Goal: Task Accomplishment & Management: Manage account settings

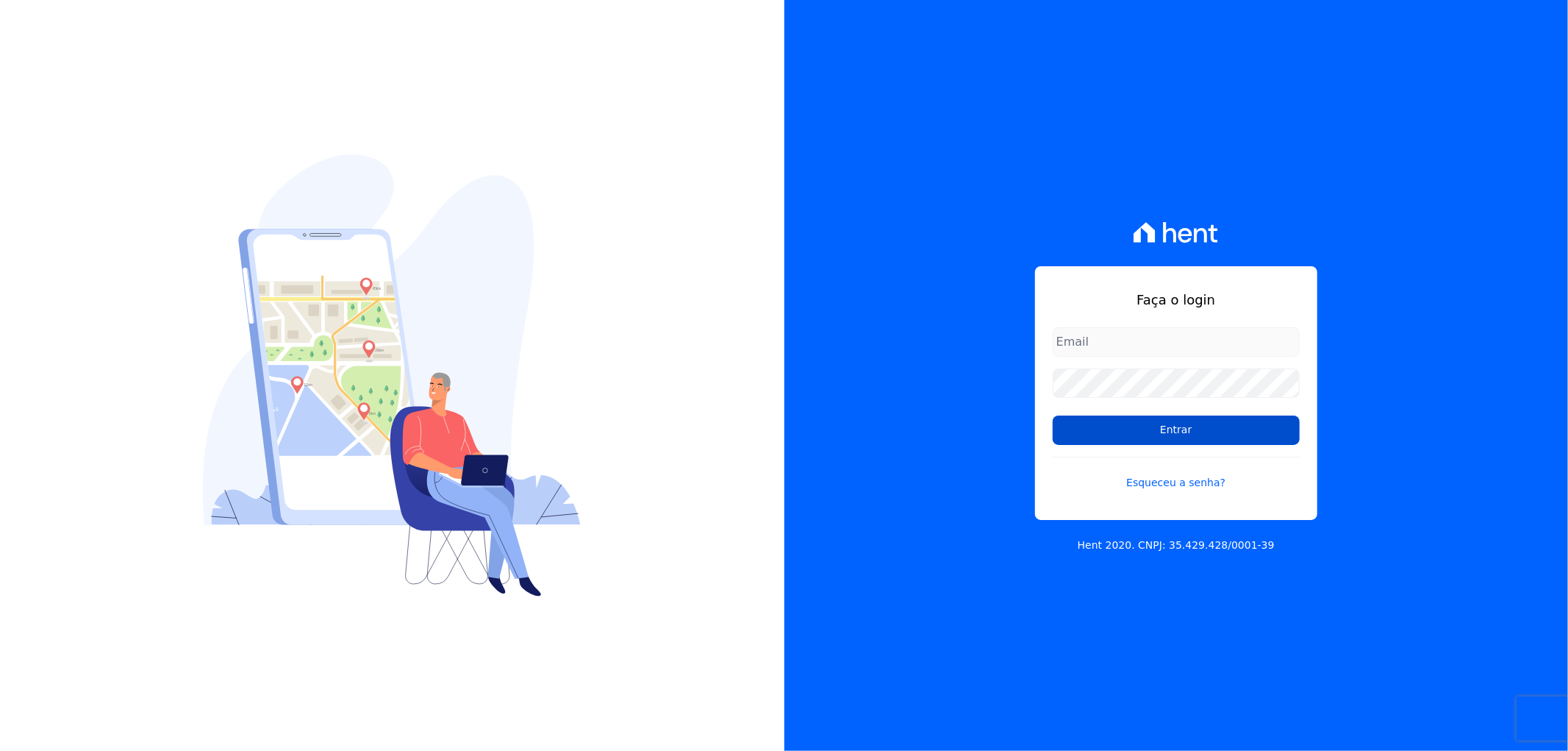
type input "[EMAIL_ADDRESS][DOMAIN_NAME]"
click at [1159, 423] on input "Entrar" at bounding box center [1177, 430] width 247 height 29
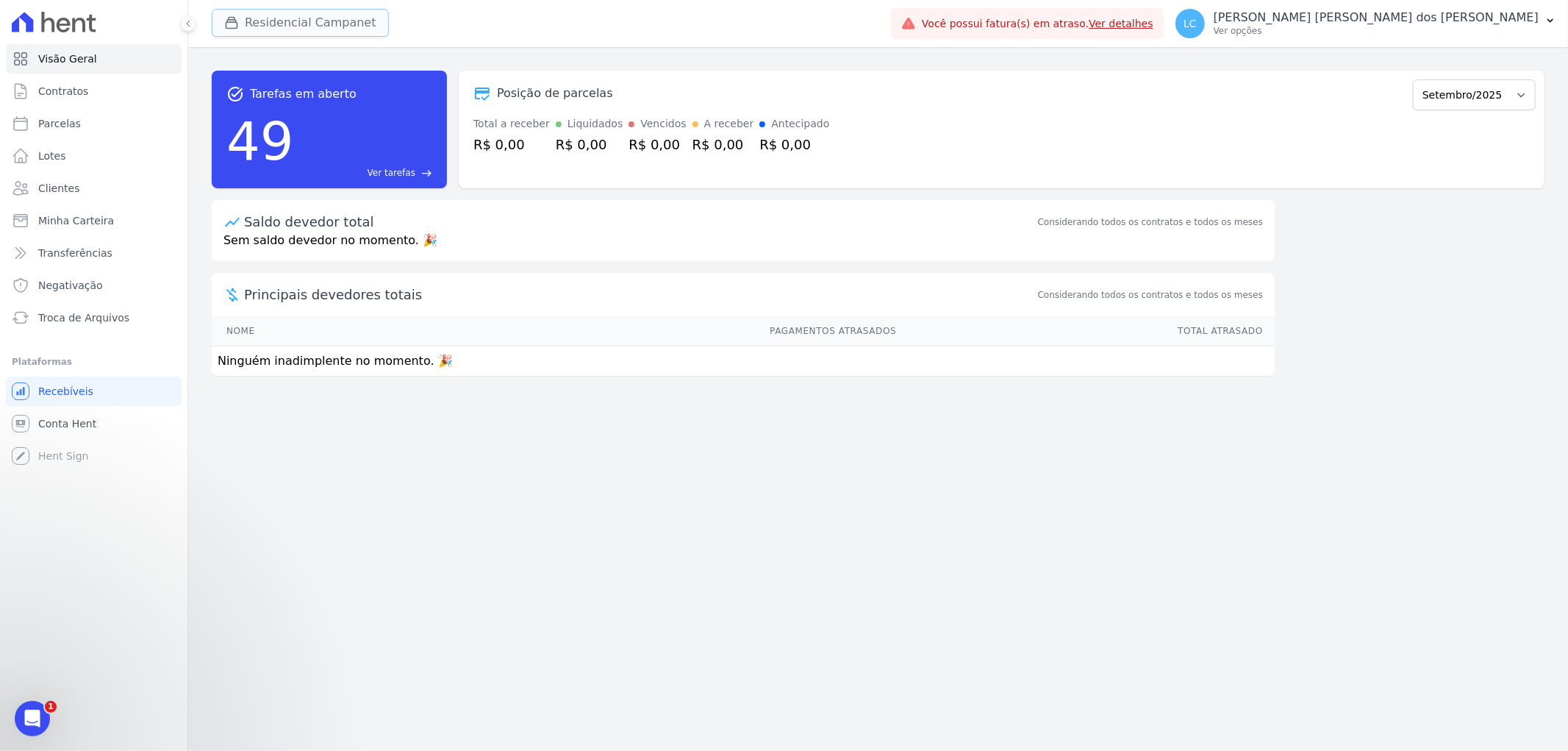
click at [298, 17] on button "Residencial Campanet" at bounding box center [300, 22] width 178 height 28
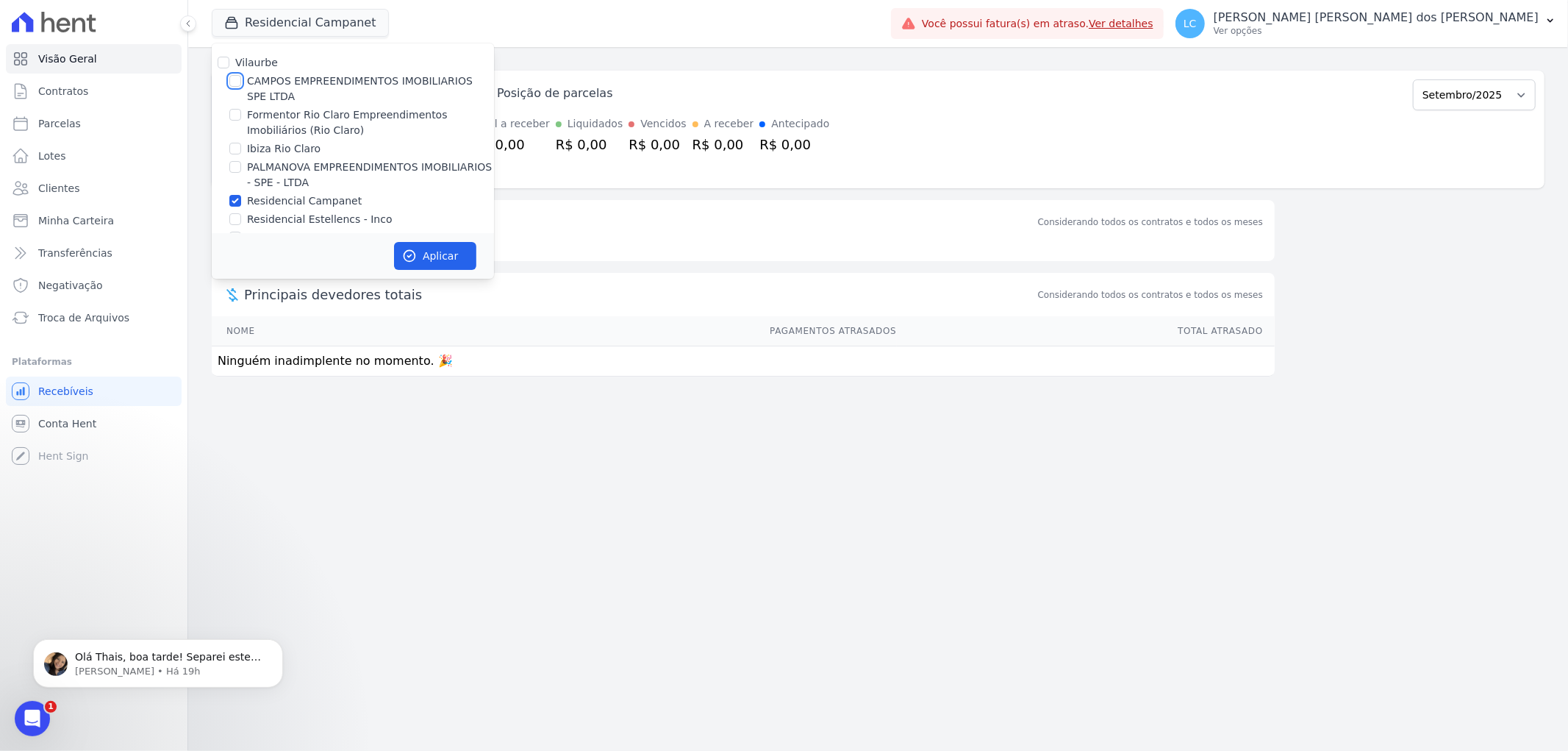
click at [230, 84] on input "CAMPOS EMPREENDIMENTOS IMOBILIARIOS SPE LTDA" at bounding box center [235, 81] width 12 height 12
checkbox input "true"
click at [238, 198] on input "Residencial Campanet" at bounding box center [235, 201] width 12 height 12
checkbox input "false"
click at [435, 252] on button "Aplicar" at bounding box center [435, 256] width 83 height 28
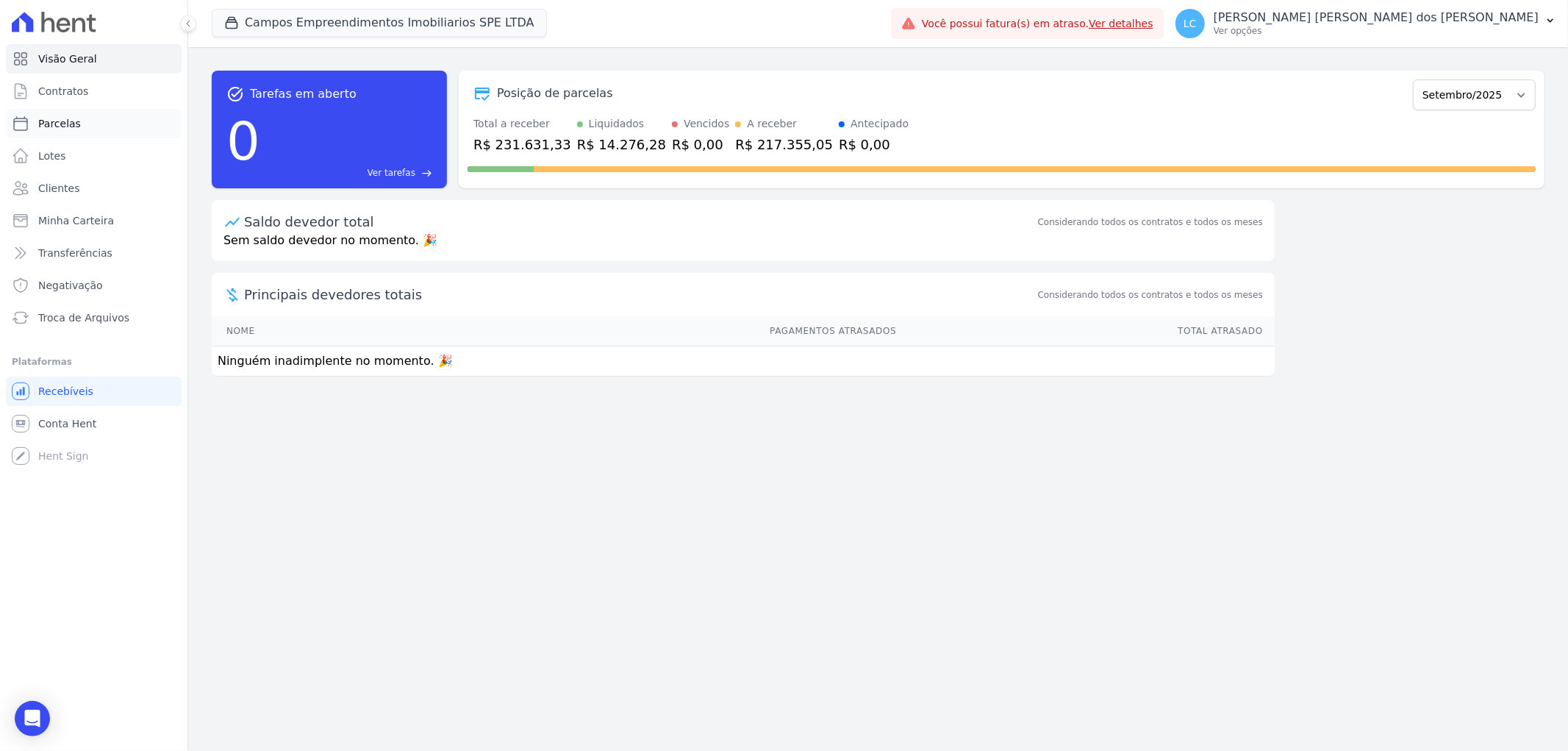
click at [107, 119] on link "Parcelas" at bounding box center [93, 123] width 176 height 29
select select
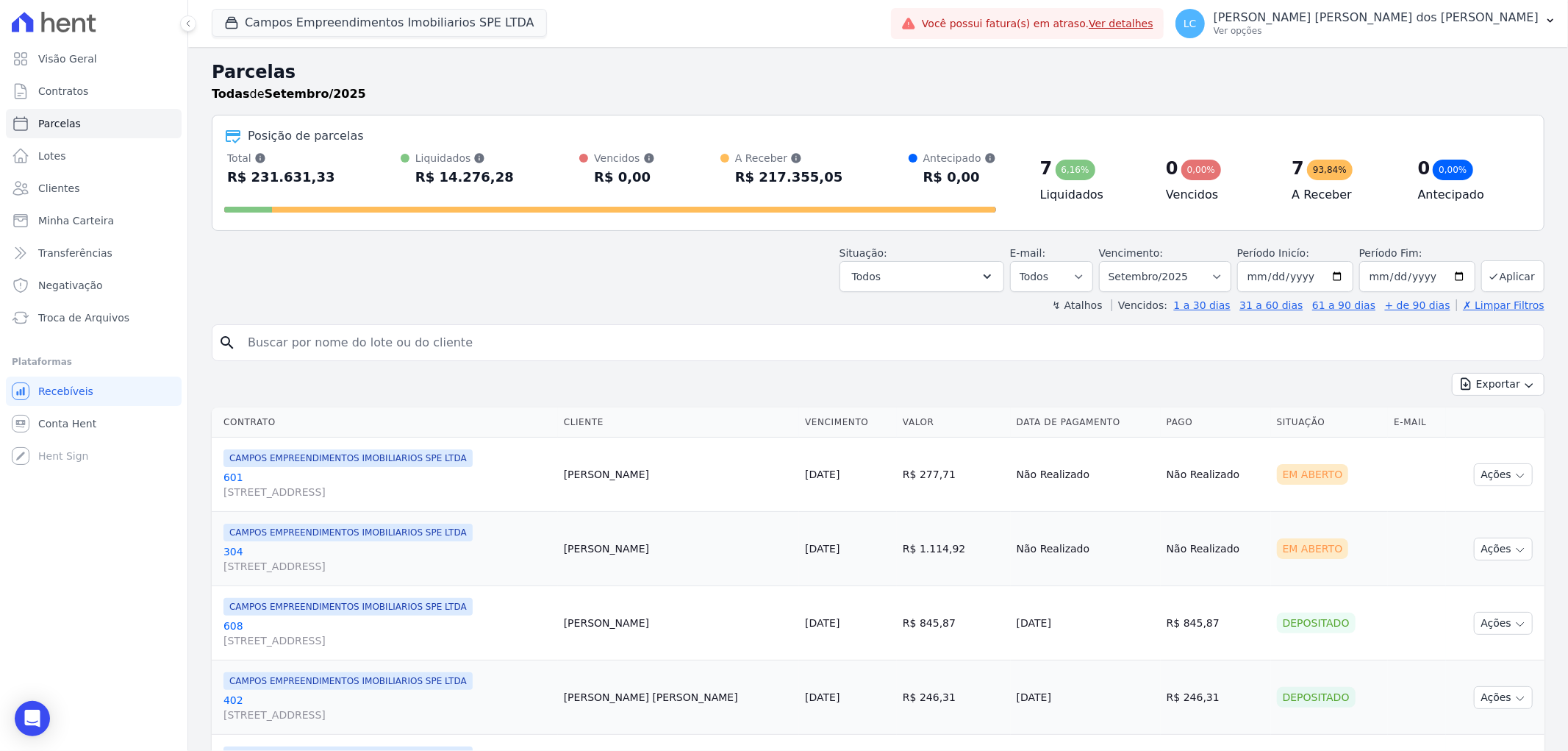
click at [484, 350] on input "search" at bounding box center [888, 343] width 1299 height 29
paste input "Felipe Marins Vilela"
type input "Felipe Marins Vilela"
select select
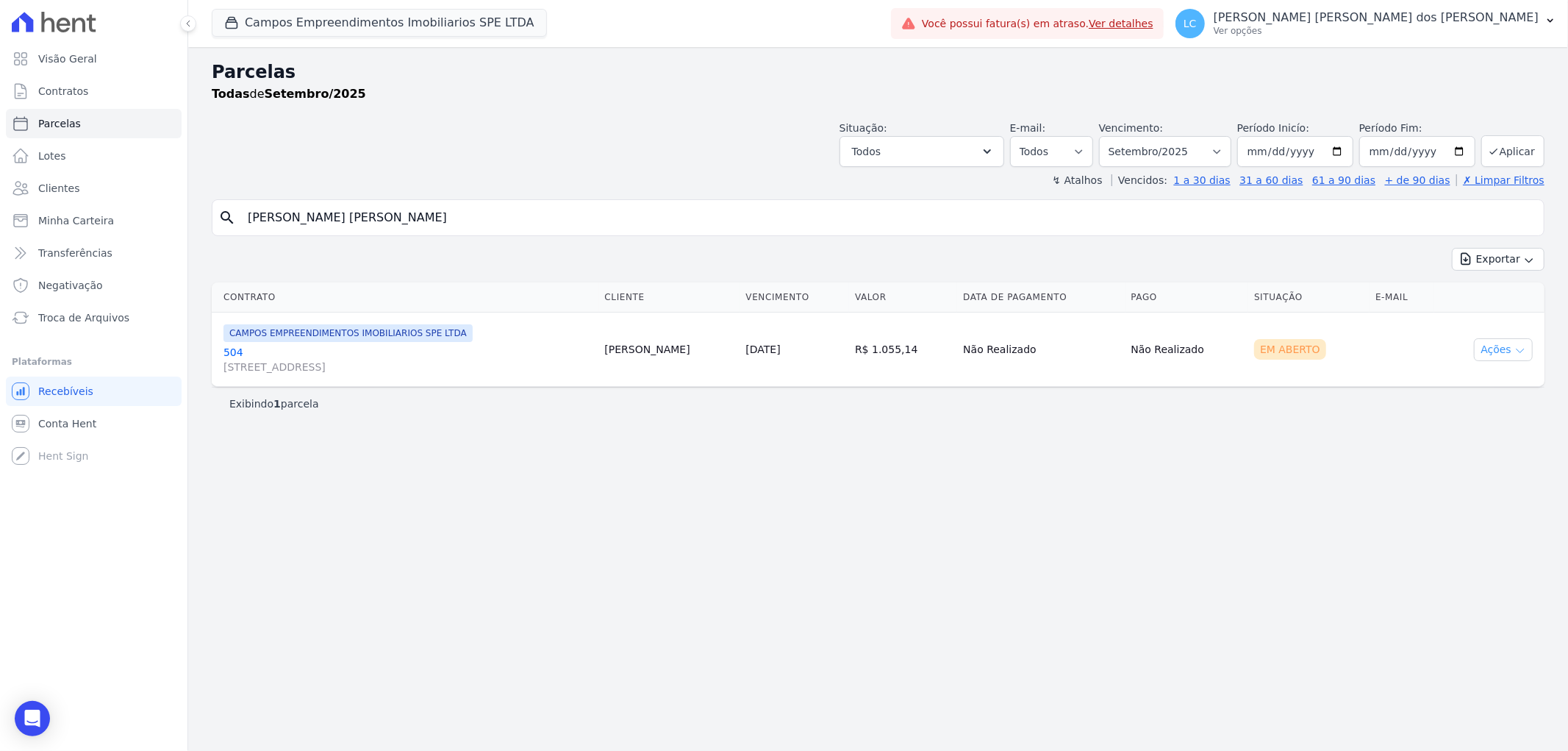
click at [1511, 341] on button "Ações" at bounding box center [1503, 349] width 59 height 22
click at [1489, 381] on link "Ver boleto" at bounding box center [1497, 384] width 141 height 27
